Goal: Task Accomplishment & Management: Complete application form

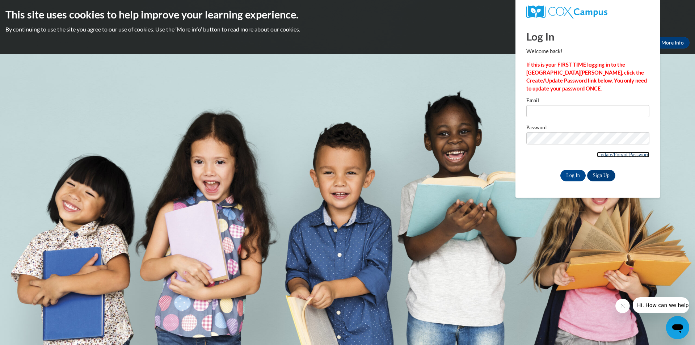
click at [604, 155] on link "Update/Forgot Password" at bounding box center [623, 155] width 52 height 6
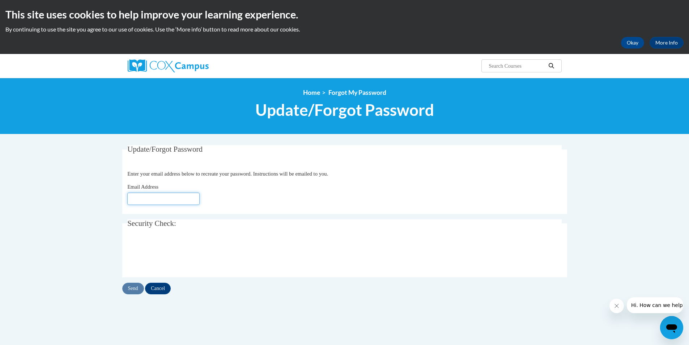
click at [168, 198] on input "Email Address" at bounding box center [163, 199] width 72 height 12
click at [156, 201] on input "KCrawford" at bounding box center [163, 199] width 72 height 12
paste input "@[DOMAIN_NAME]"
type input "[EMAIL_ADDRESS][DOMAIN_NAME]"
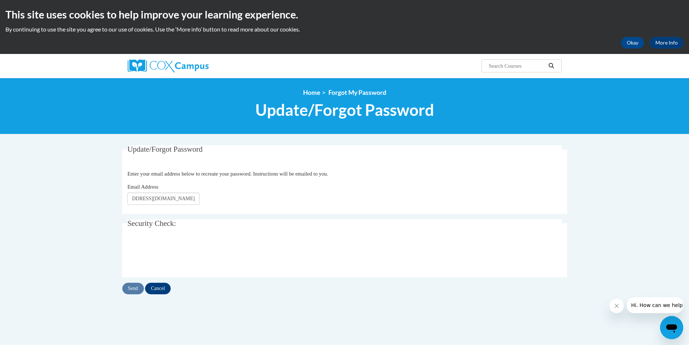
scroll to position [0, 0]
click at [136, 288] on input "Send" at bounding box center [133, 289] width 22 height 12
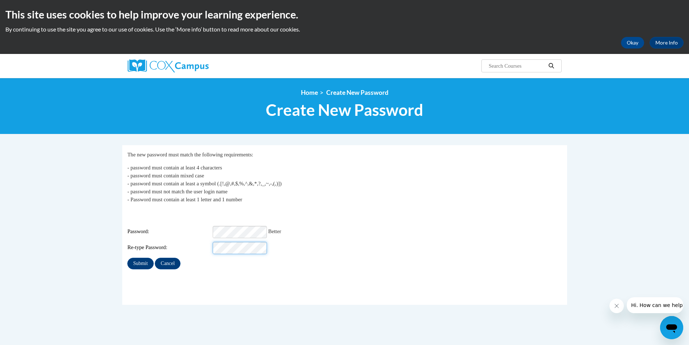
click at [127, 258] on input "Submit" at bounding box center [140, 264] width 26 height 12
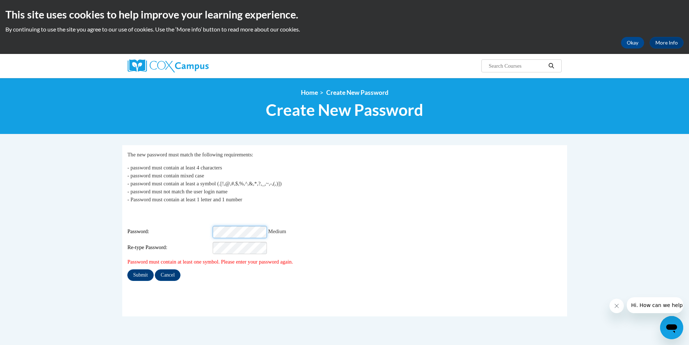
click at [127, 269] on input "Submit" at bounding box center [140, 275] width 26 height 12
click at [222, 219] on div "Login: kcrawford0955@stu.southernregional.edu Password: Re-type Password:" at bounding box center [344, 231] width 435 height 45
click at [127, 269] on input "Submit" at bounding box center [140, 275] width 26 height 12
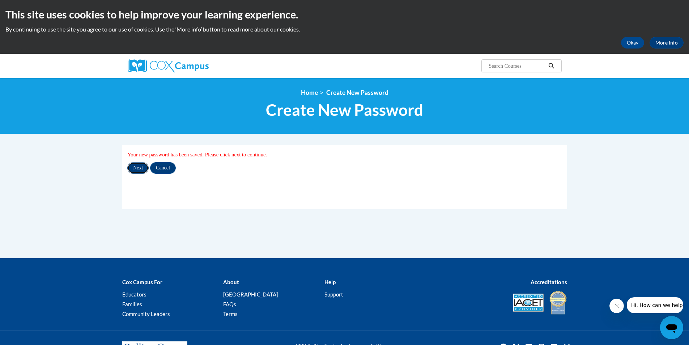
click at [141, 167] on input "Next" at bounding box center [137, 168] width 21 height 12
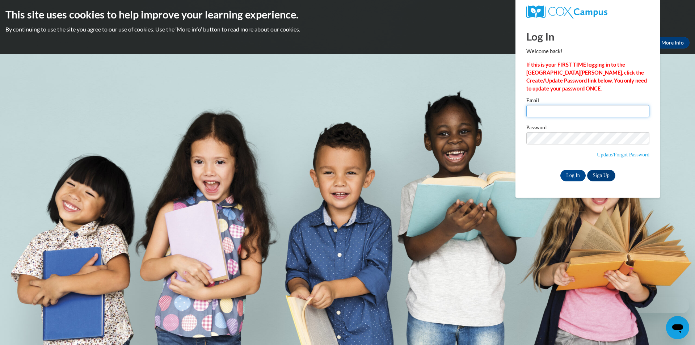
click at [560, 112] on input "Email" at bounding box center [587, 111] width 123 height 12
type input "[EMAIL_ADDRESS][DOMAIN_NAME]"
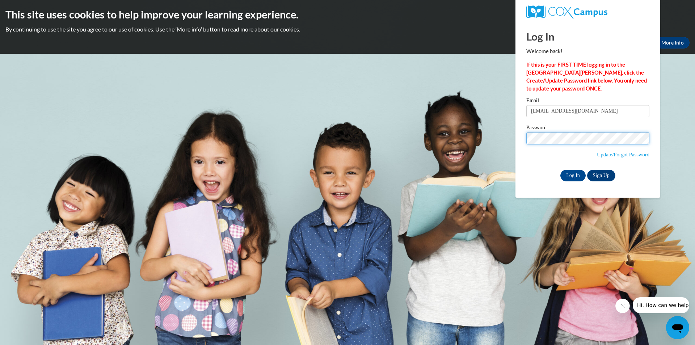
click at [560, 170] on input "Log In" at bounding box center [572, 176] width 25 height 12
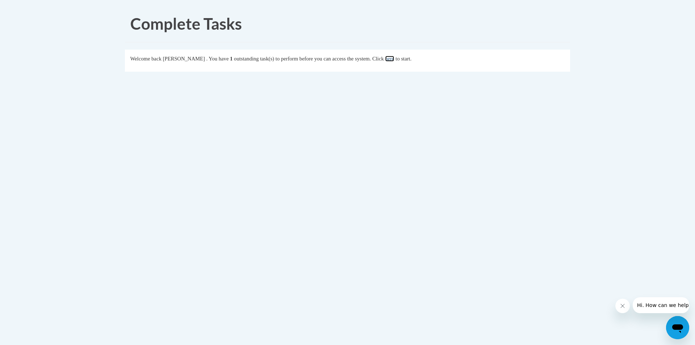
click at [394, 59] on link "here" at bounding box center [389, 59] width 9 height 6
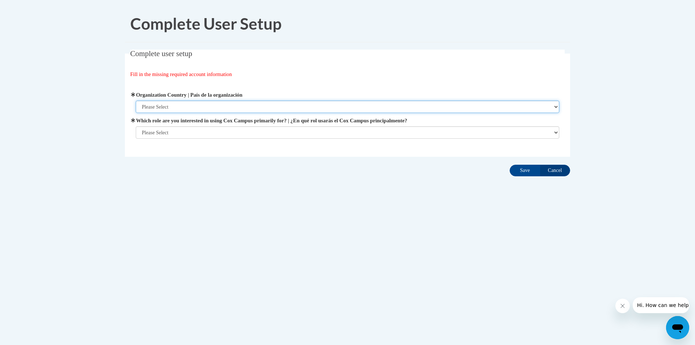
click at [202, 104] on select "Please Select [GEOGRAPHIC_DATA] | [GEOGRAPHIC_DATA] Outside of [GEOGRAPHIC_DATA…" at bounding box center [348, 107] width 424 height 12
select select "ad49bcad-a171-4b2e-b99c-48b446064914"
click at [136, 101] on select "Please Select [GEOGRAPHIC_DATA] | [GEOGRAPHIC_DATA] Outside of [GEOGRAPHIC_DATA…" at bounding box center [348, 107] width 424 height 12
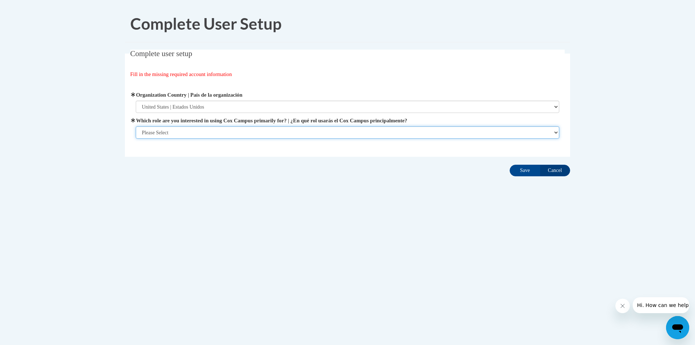
click at [217, 135] on select "Please Select College/University | Colegio/Universidad Community/Nonprofit Part…" at bounding box center [348, 132] width 424 height 12
select select "fbf2d438-af2f-41f8-98f1-81c410e29de3"
click at [136, 139] on select "Please Select College/University | Colegio/Universidad Community/Nonprofit Part…" at bounding box center [348, 132] width 424 height 12
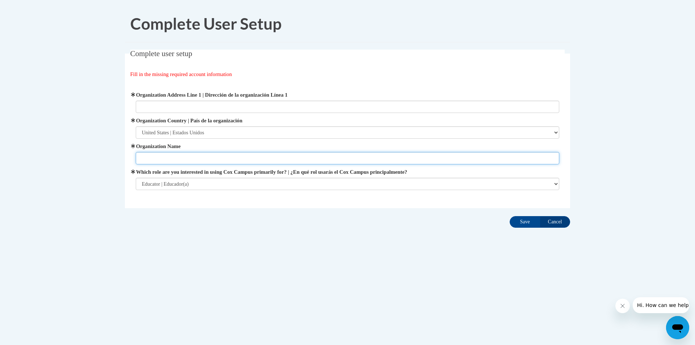
click at [229, 158] on input "Organization Name" at bounding box center [348, 158] width 424 height 12
drag, startPoint x: 149, startPoint y: 158, endPoint x: 204, endPoint y: 158, distance: 55.0
click at [204, 158] on input "kimyra" at bounding box center [348, 158] width 424 height 12
type input "kimyra"
click at [527, 221] on input "Save" at bounding box center [524, 222] width 30 height 12
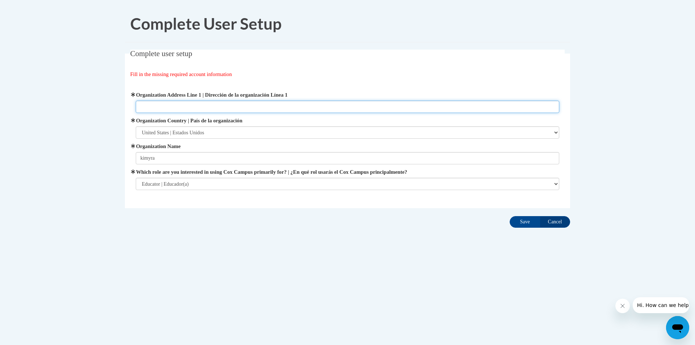
click at [186, 103] on input "Organization Address Line 1 | Dirección de la organización Línea 1" at bounding box center [348, 107] width 424 height 12
click at [186, 105] on input "Organization Address Line 1 | Dirección de la organización Línea 1" at bounding box center [348, 107] width 424 height 12
click at [188, 106] on input "Organization Address Line 1 | Dirección de la organización Línea 1" at bounding box center [348, 107] width 424 height 12
click at [219, 108] on input "Organization Address Line 1 | Dirección de la organización Línea 1" at bounding box center [348, 107] width 424 height 12
drag, startPoint x: 211, startPoint y: 107, endPoint x: 186, endPoint y: 105, distance: 25.1
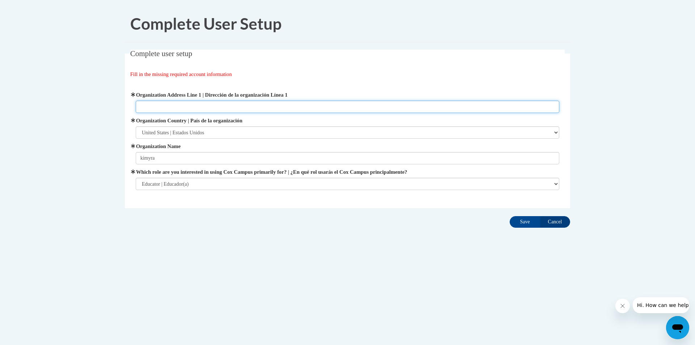
click at [186, 105] on input "Organization Address Line 1 | Dirección de la organización Línea 1" at bounding box center [348, 107] width 424 height 12
paste input "800 N Veterans Pkwy · (229) 891-7000"
drag, startPoint x: 229, startPoint y: 106, endPoint x: 192, endPoint y: 111, distance: 37.6
click at [192, 111] on input "800 N Veterans Pkwy · (229) 891-7000" at bounding box center [348, 107] width 424 height 12
type input "800 N Veterans Pkwy"
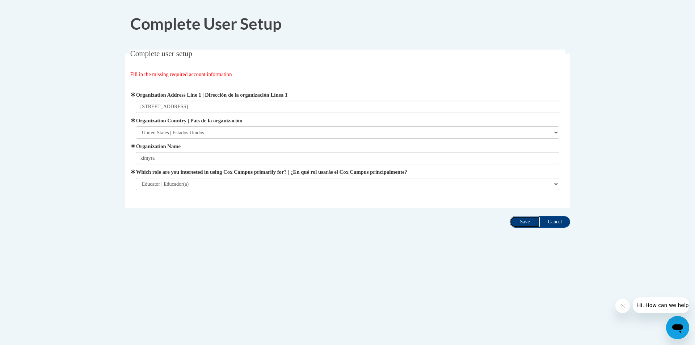
click at [527, 224] on input "Save" at bounding box center [524, 222] width 30 height 12
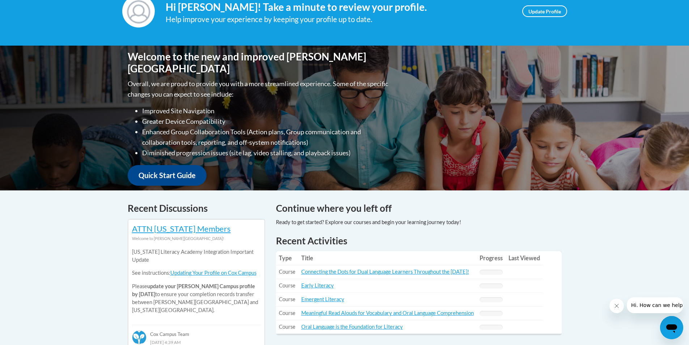
scroll to position [36, 0]
